Goal: Go to known website: Access a specific website the user already knows

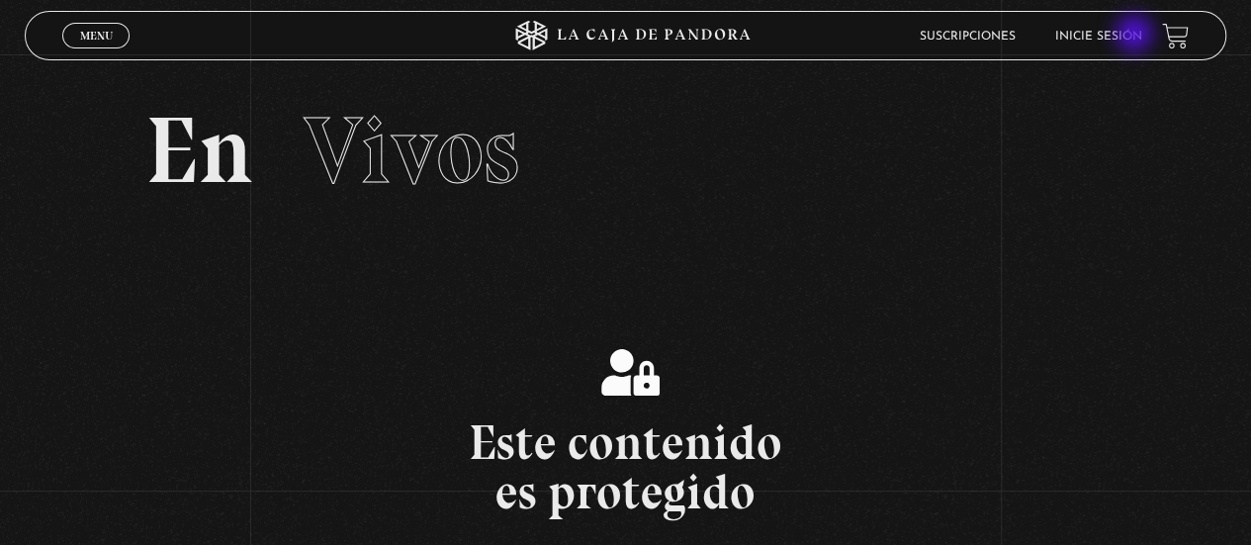
click at [1136, 36] on link "Inicie sesión" at bounding box center [1098, 37] width 87 height 12
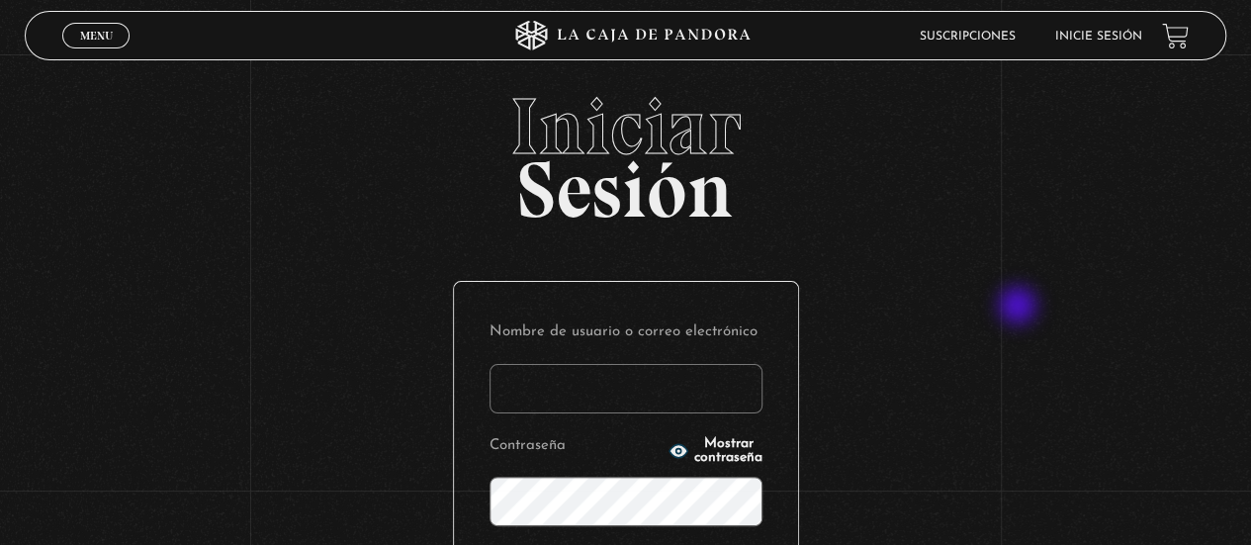
scroll to position [307, 0]
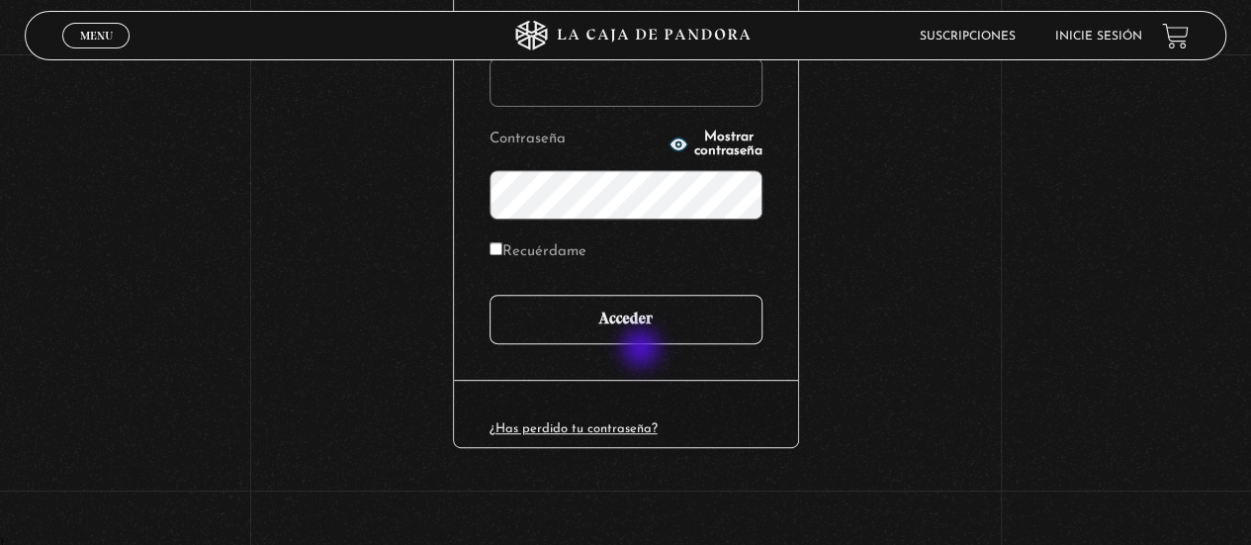
type input "adrianmolinacr@gmail.com"
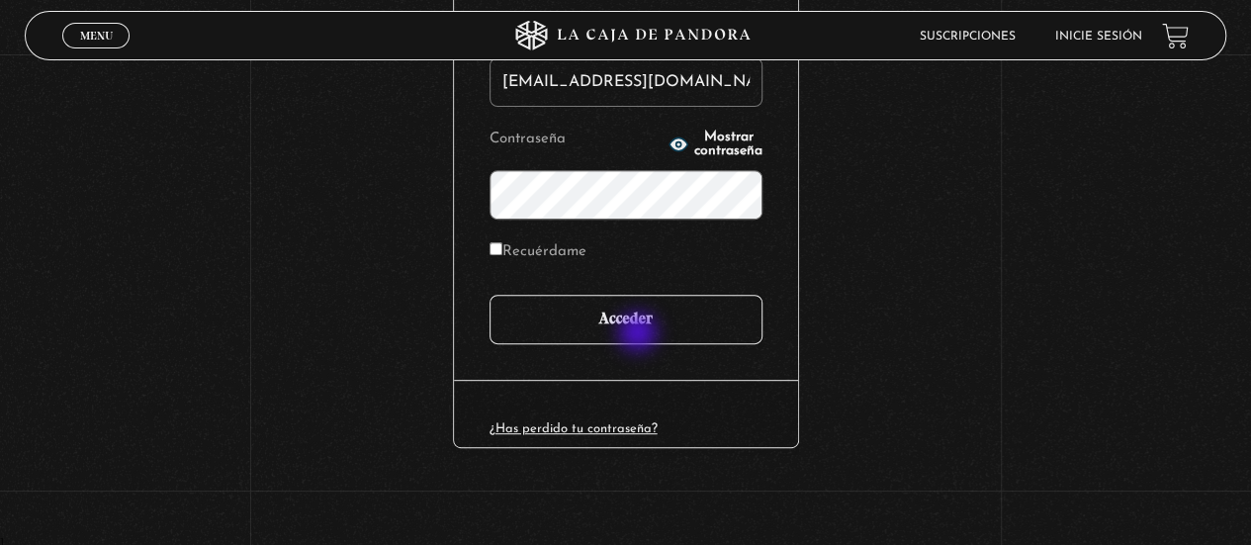
click at [640, 334] on input "Acceder" at bounding box center [625, 319] width 273 height 49
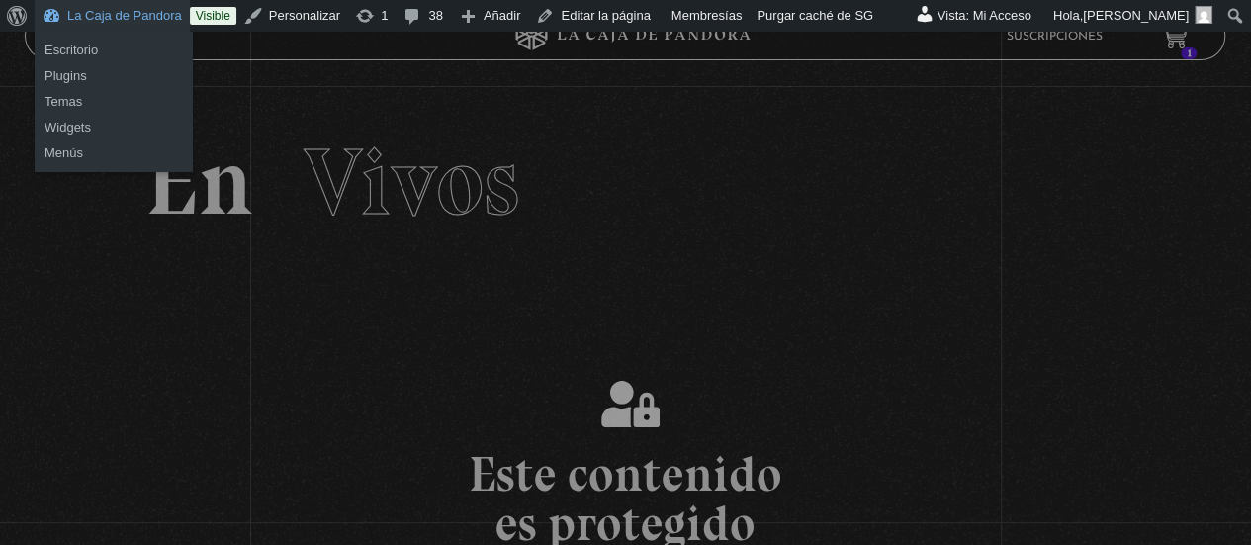
drag, startPoint x: 139, startPoint y: 10, endPoint x: 150, endPoint y: 27, distance: 20.0
click at [138, 9] on link "La Caja de Pandora" at bounding box center [112, 16] width 155 height 32
